Goal: Task Accomplishment & Management: Manage account settings

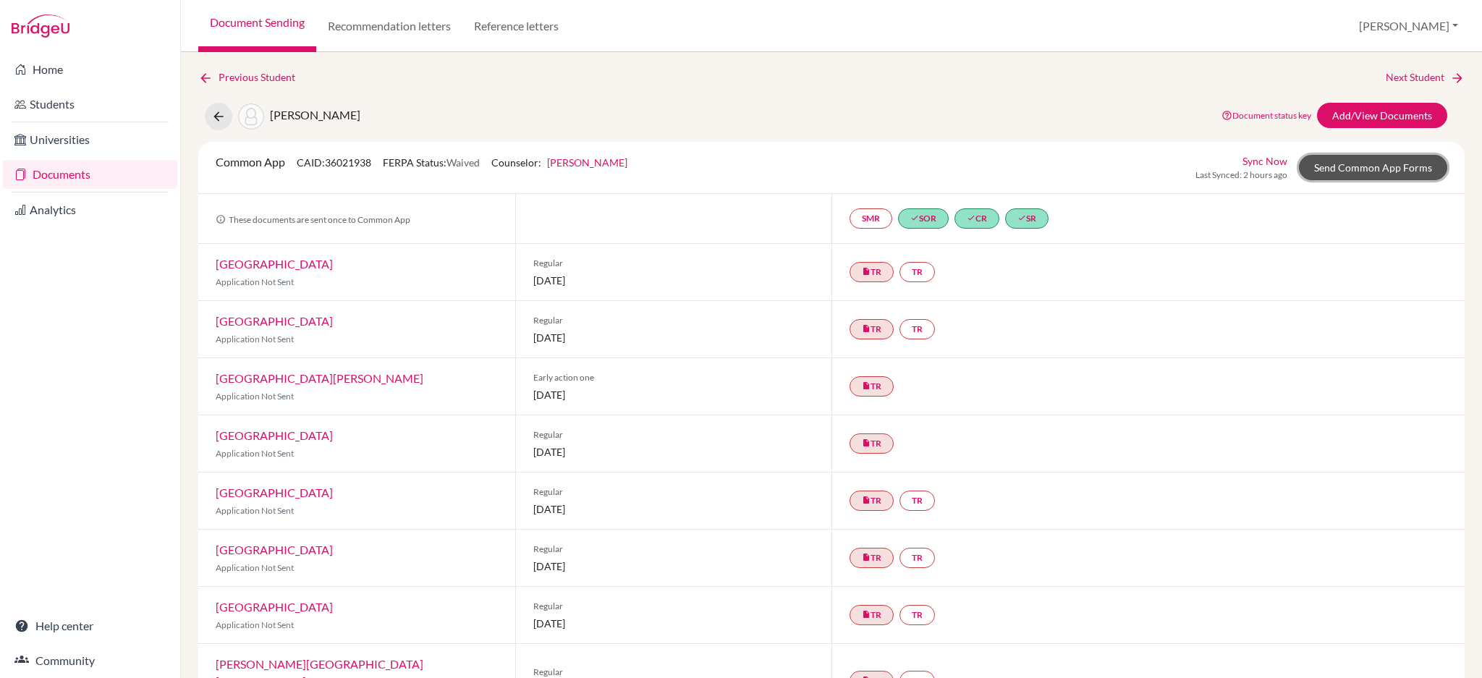
click at [1359, 166] on link "Send Common App Forms" at bounding box center [1373, 167] width 148 height 25
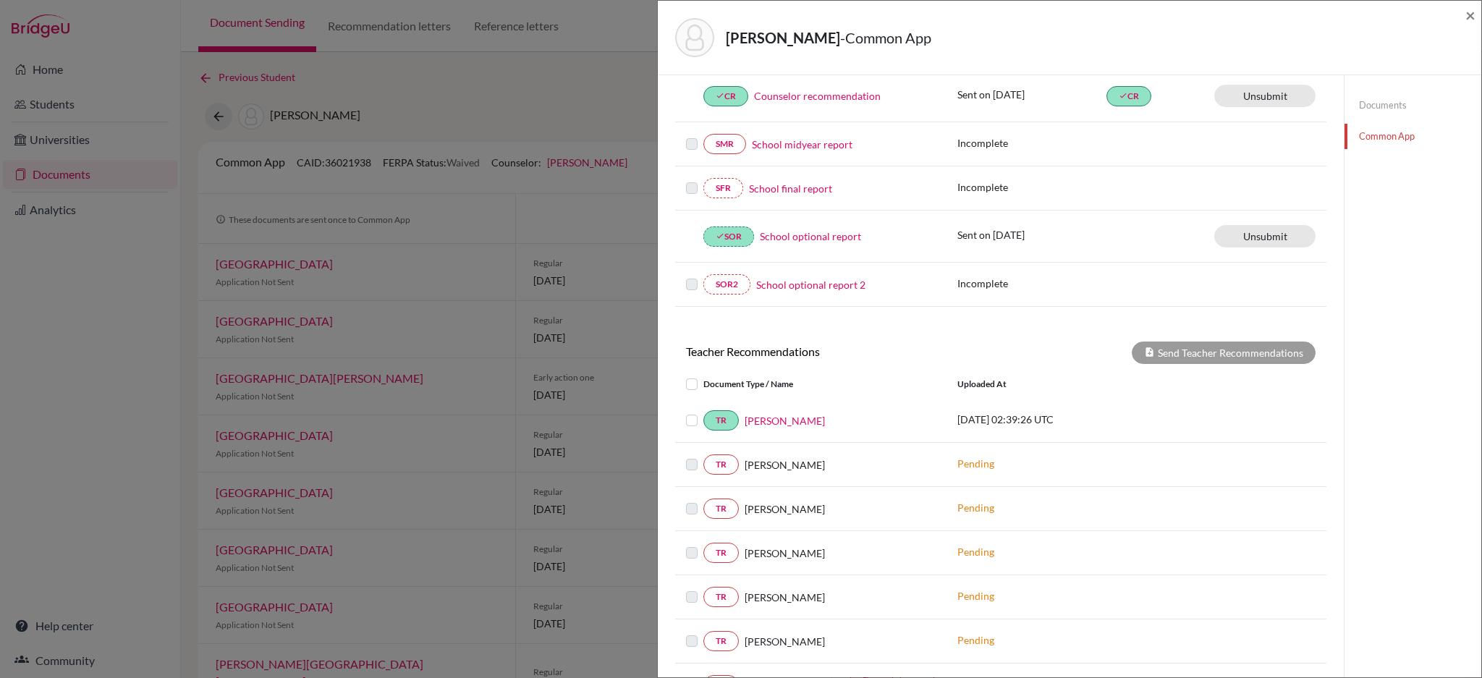
scroll to position [386, 0]
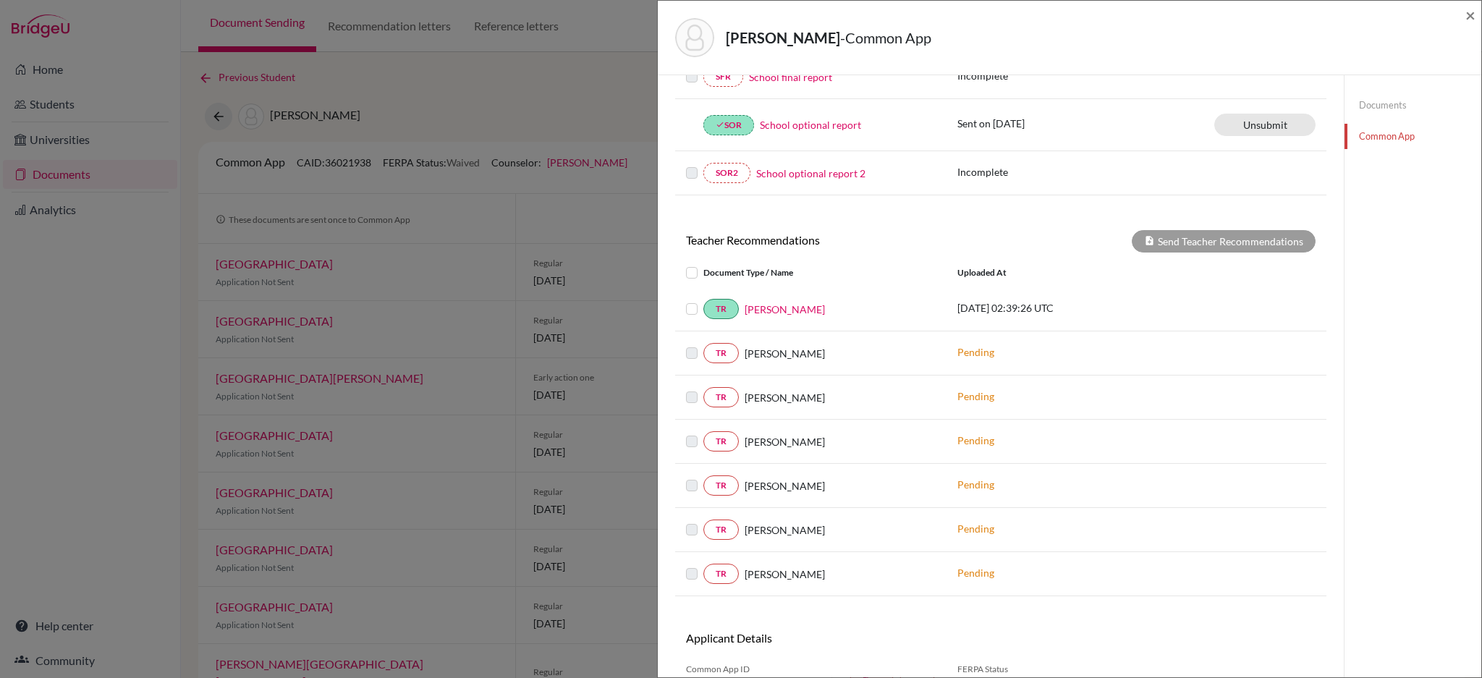
click at [574, 93] on div "[PERSON_NAME] - Common App × × REQUIRED INFORMATION Document Type / Name Status…" at bounding box center [741, 339] width 1482 height 678
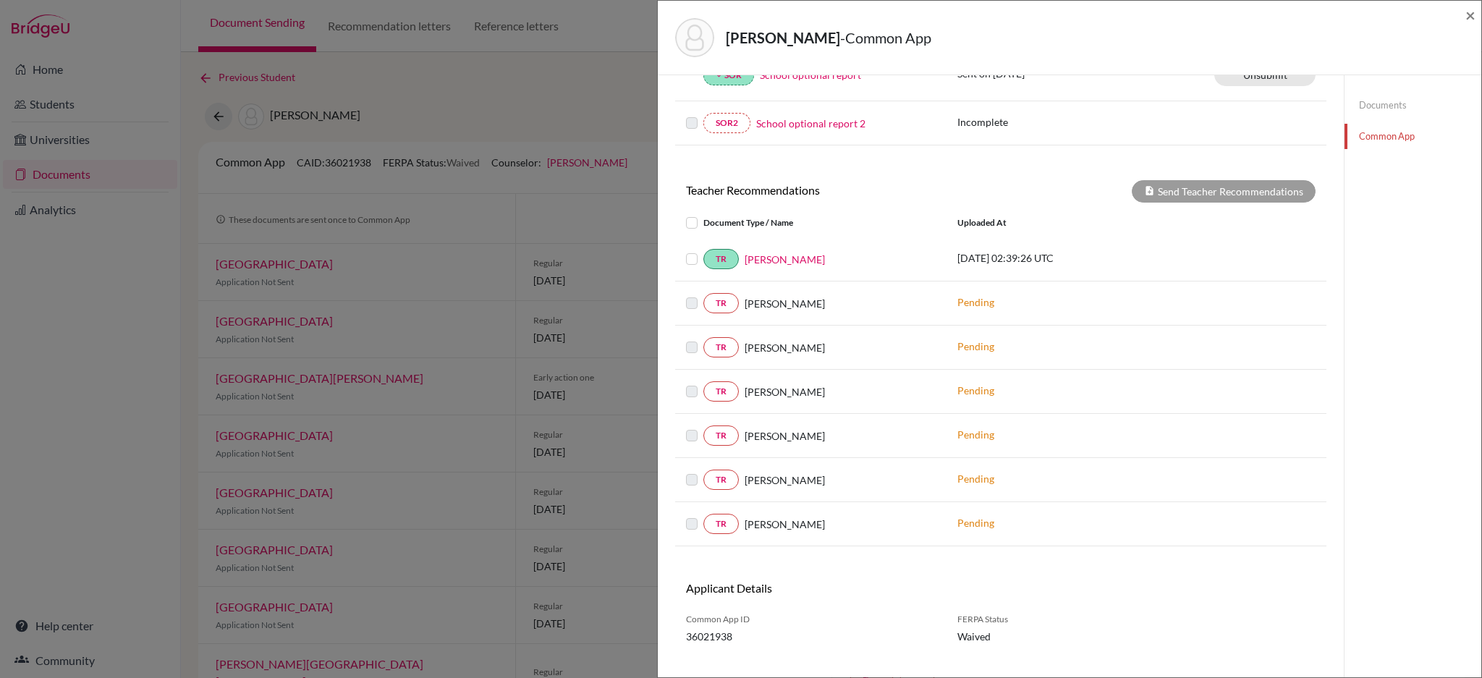
scroll to position [462, 0]
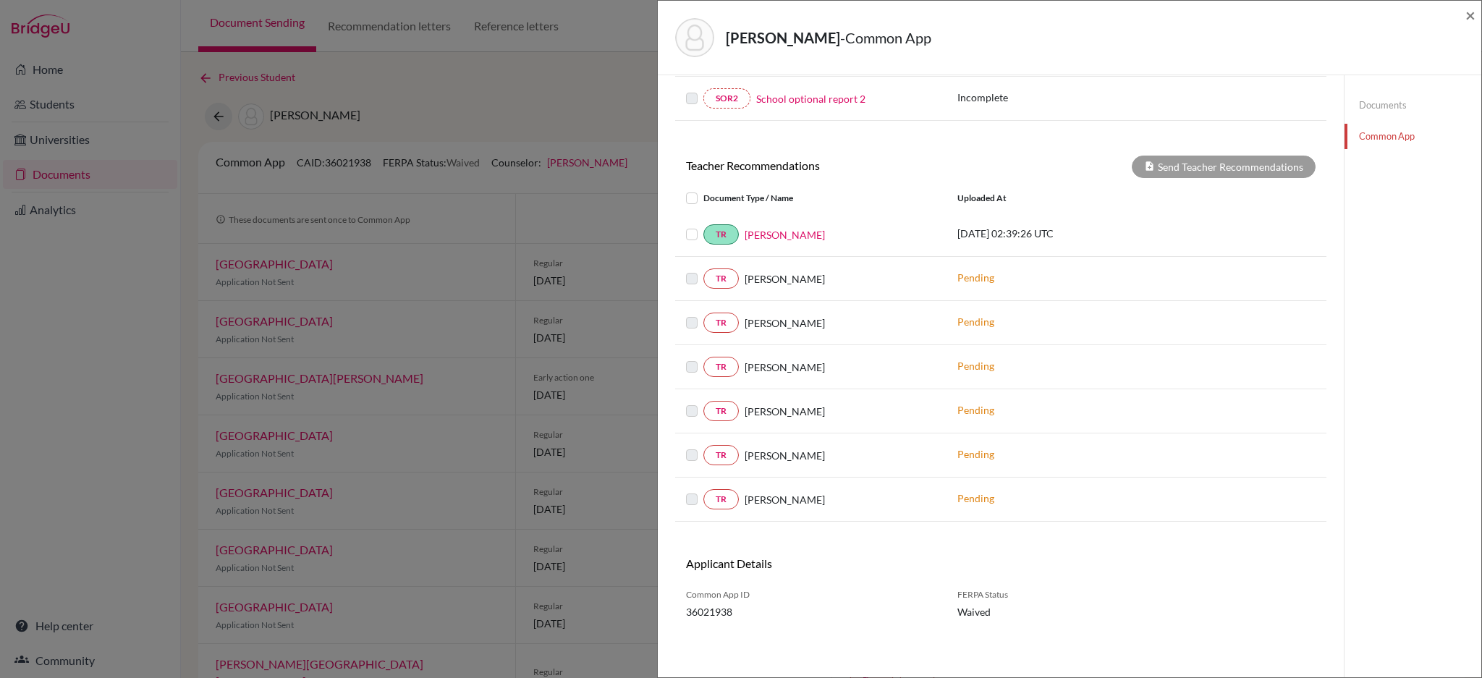
click at [585, 85] on div "[PERSON_NAME] - Common App × × REQUIRED INFORMATION Document Type / Name Status…" at bounding box center [741, 339] width 1482 height 678
click at [1467, 17] on span "×" at bounding box center [1470, 14] width 10 height 21
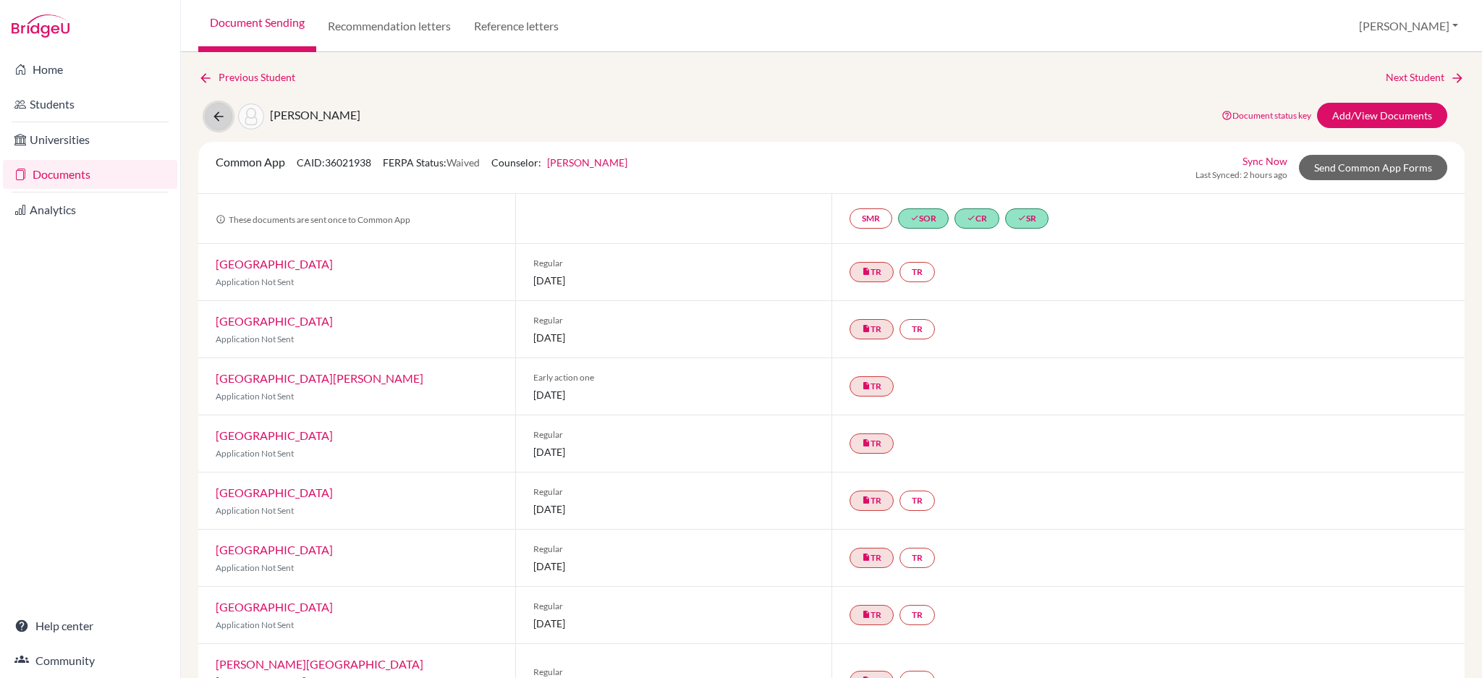
click at [216, 124] on button at bounding box center [218, 116] width 27 height 27
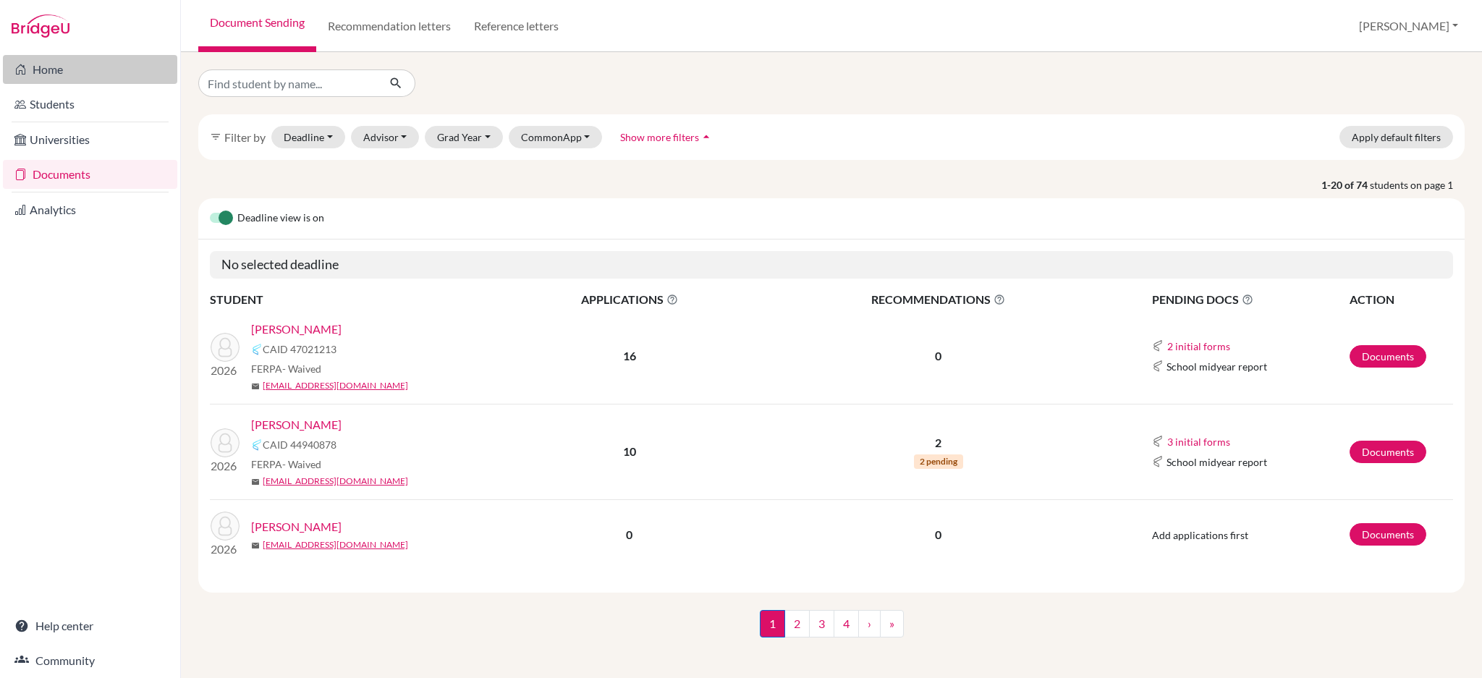
click at [54, 74] on link "Home" at bounding box center [90, 69] width 174 height 29
